Goal: Information Seeking & Learning: Learn about a topic

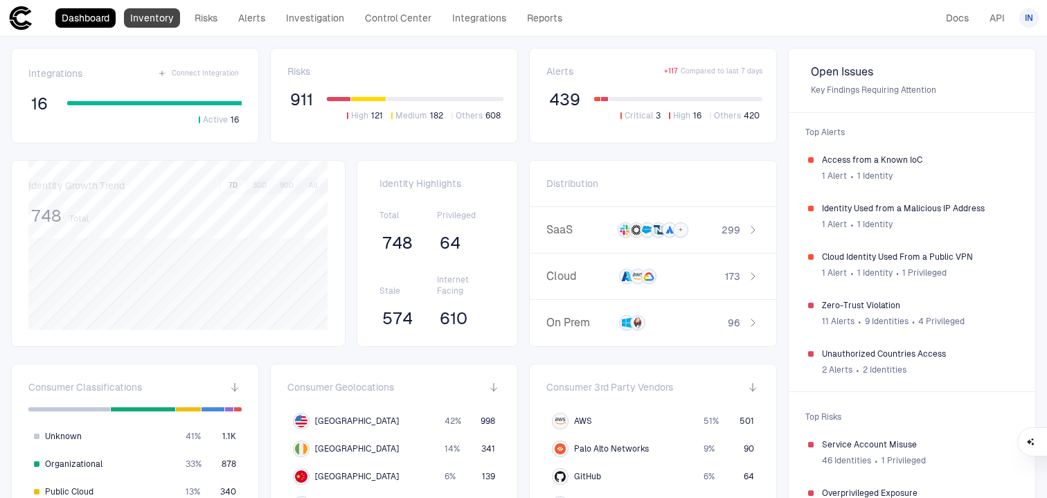
click at [159, 22] on link "Inventory" at bounding box center [152, 17] width 56 height 19
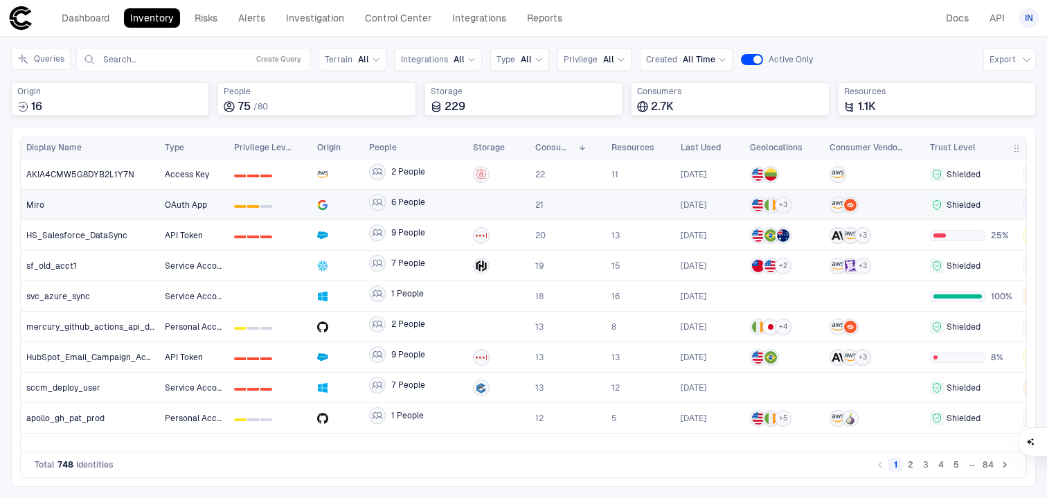
click at [348, 213] on div at bounding box center [337, 205] width 41 height 28
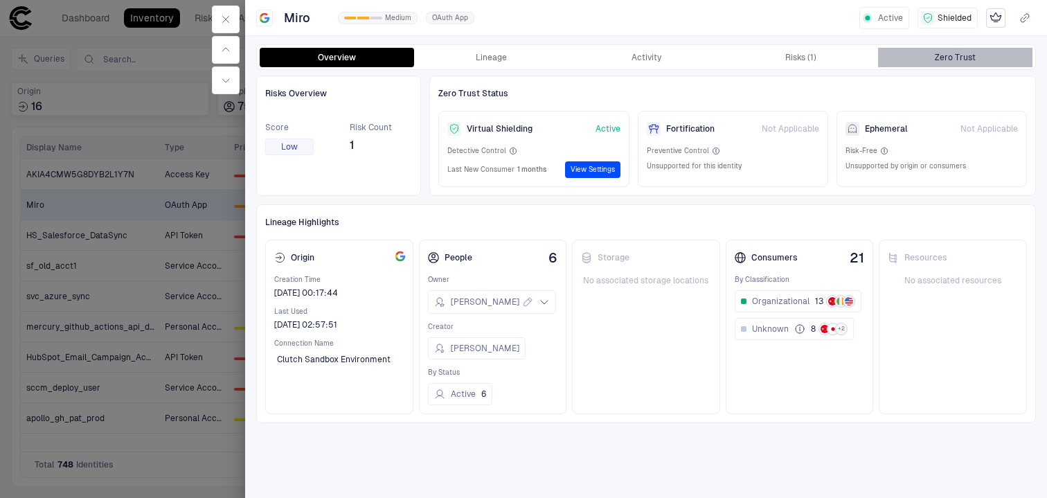
click at [946, 60] on div "Zero Trust" at bounding box center [955, 57] width 41 height 11
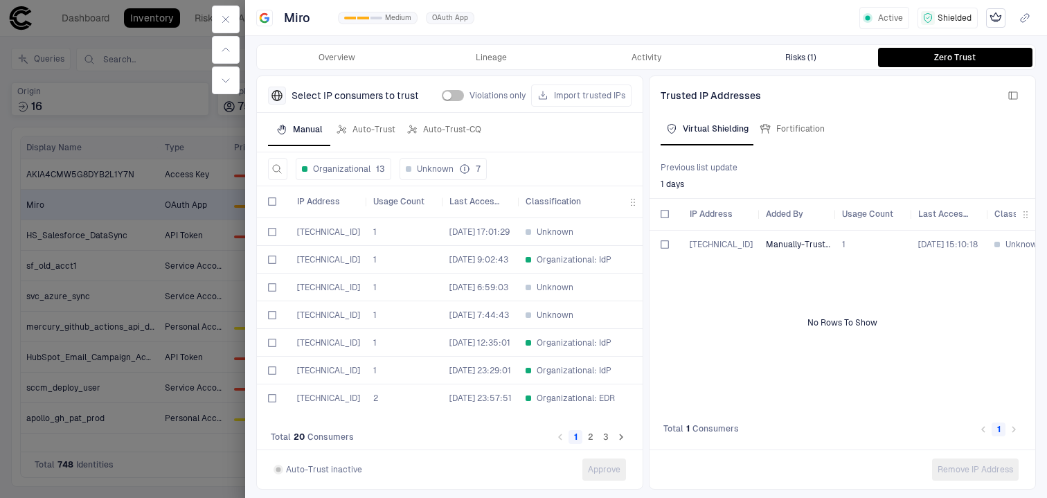
click at [814, 58] on div "Risks (1)" at bounding box center [801, 57] width 31 height 11
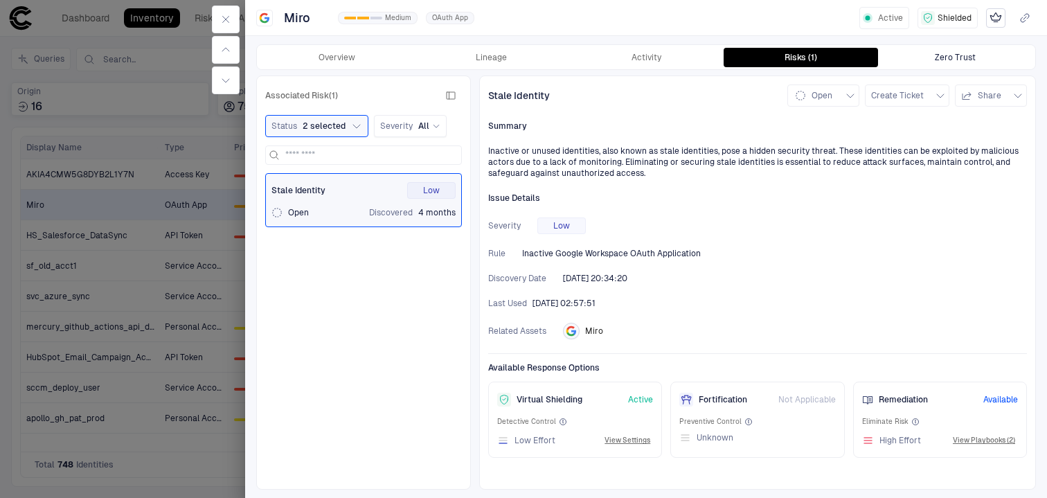
click at [947, 58] on div "Zero Trust" at bounding box center [955, 57] width 41 height 11
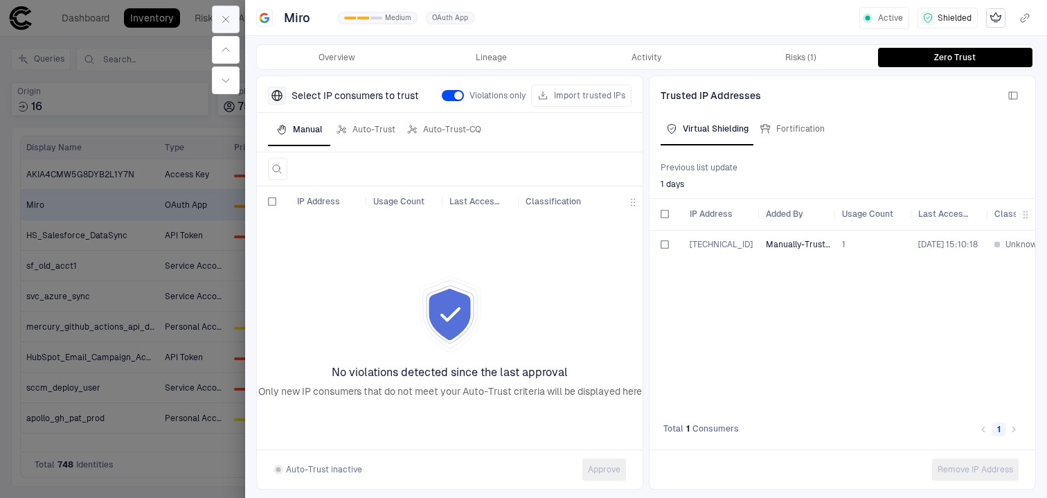
click at [223, 17] on icon "button" at bounding box center [226, 20] width 6 height 6
